Goal: Information Seeking & Learning: Learn about a topic

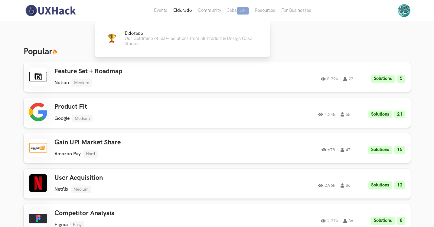
click at [183, 13] on button "Eldorado" at bounding box center [182, 10] width 25 height 21
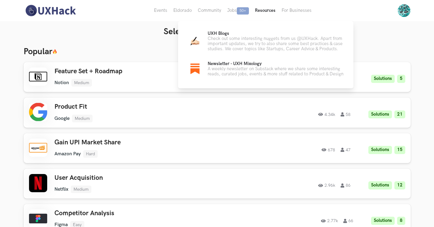
click at [262, 11] on button "Resources" at bounding box center [265, 10] width 27 height 21
click at [257, 40] on p "Check out some interesting nuggets from us @UXHack. Apart from important update…" at bounding box center [276, 43] width 136 height 15
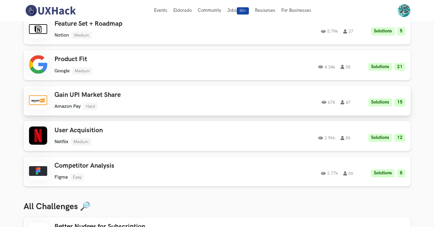
scroll to position [47, 0]
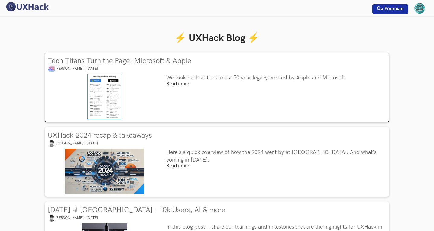
click at [198, 90] on div "Tech Titans Turn the Page: Microsoft & Apple Pushpanjali Singh | 14 Apr 2025 We…" at bounding box center [217, 87] width 345 height 70
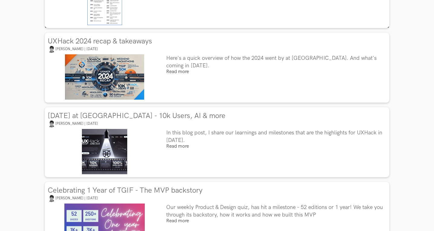
scroll to position [99, 0]
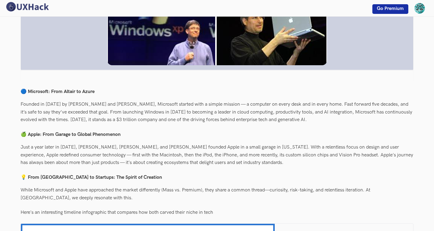
scroll to position [213, 0]
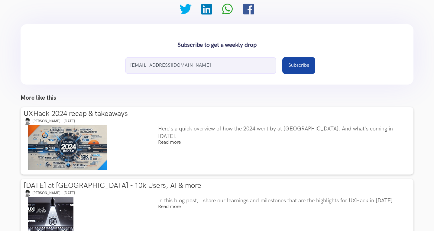
scroll to position [860, 0]
